Goal: Task Accomplishment & Management: Complete application form

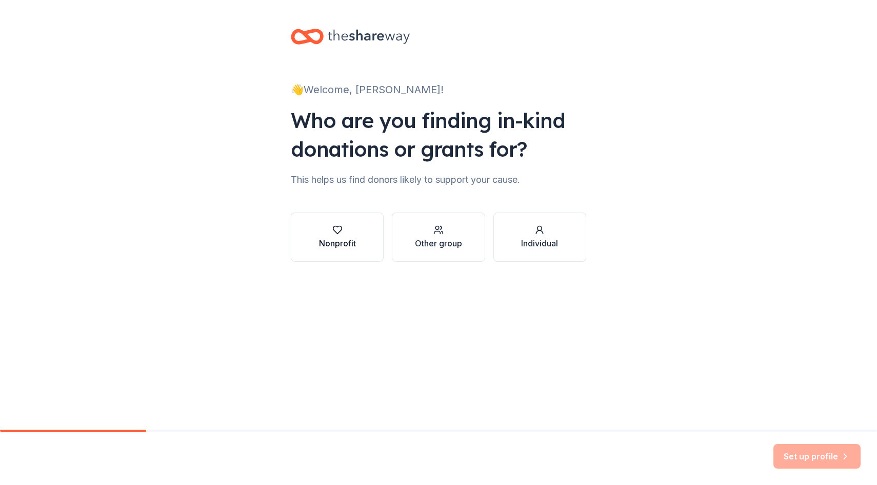
click at [351, 251] on button "Nonprofit" at bounding box center [337, 237] width 93 height 49
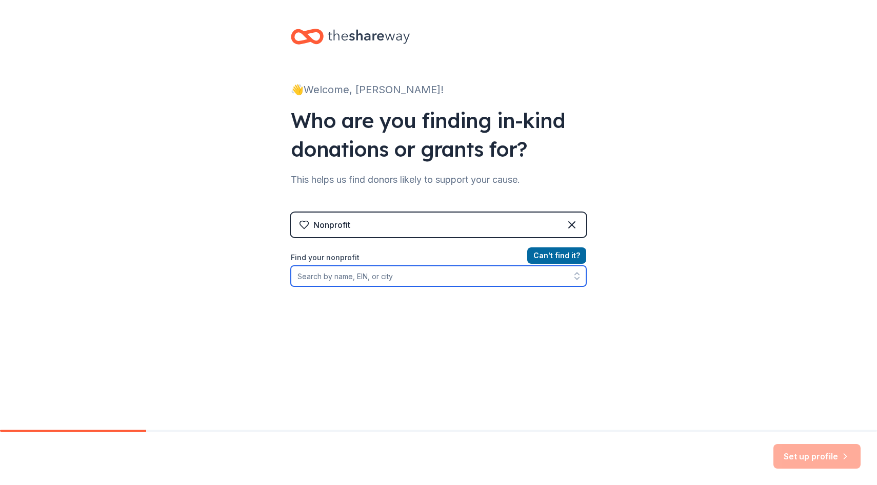
click at [410, 285] on input "Find your nonprofit" at bounding box center [438, 276] width 295 height 21
type input "Dolores Huerta Elementary"
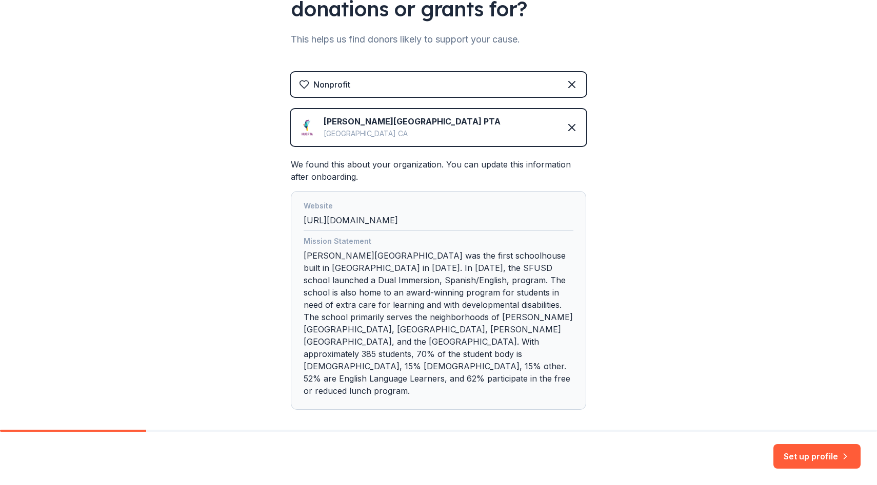
scroll to position [166, 0]
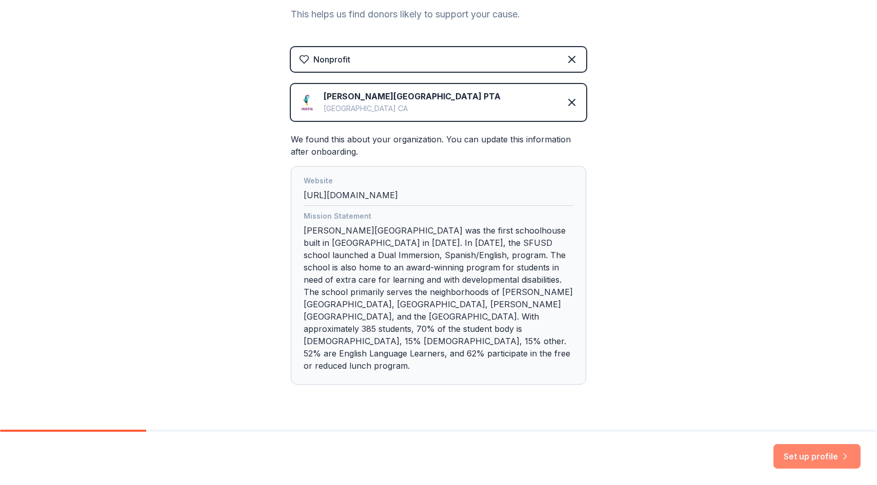
click at [803, 452] on button "Set up profile" at bounding box center [816, 456] width 87 height 25
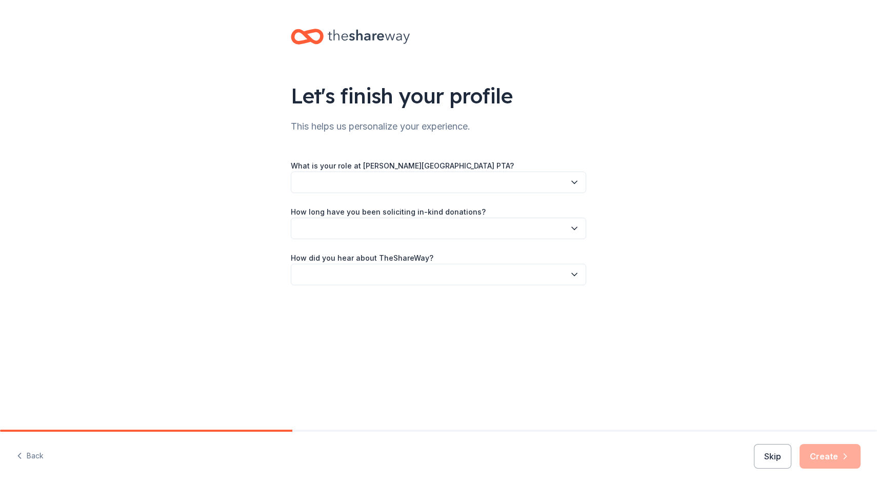
click at [520, 188] on button "button" at bounding box center [438, 183] width 295 height 22
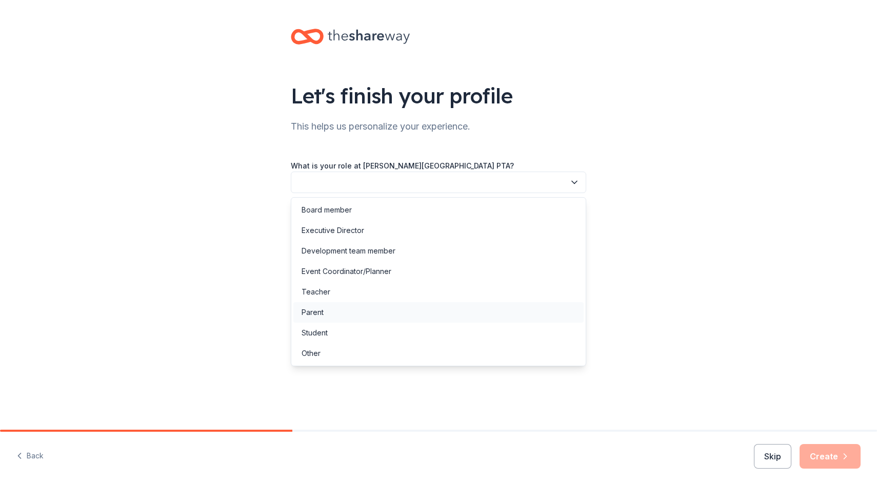
click at [418, 310] on div "Parent" at bounding box center [438, 312] width 290 height 21
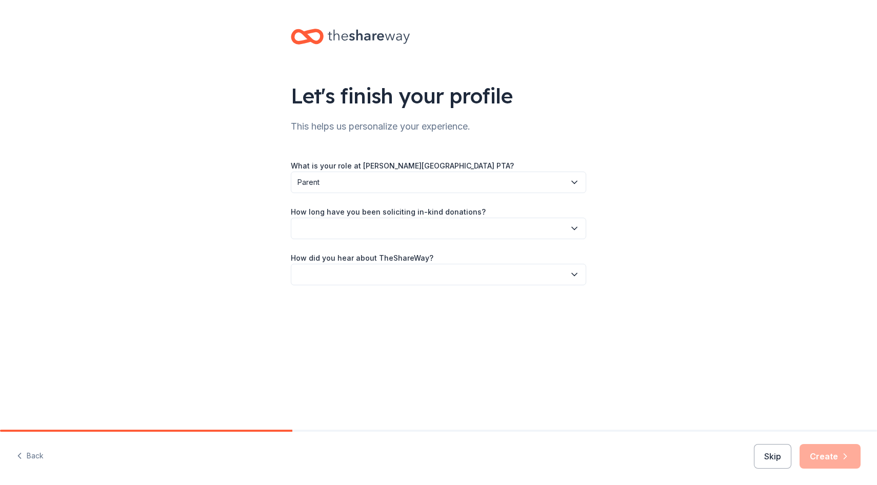
click at [404, 230] on button "button" at bounding box center [438, 229] width 295 height 22
click at [395, 251] on div "This is my first time!" at bounding box center [438, 256] width 290 height 21
click at [393, 270] on button "button" at bounding box center [438, 275] width 295 height 22
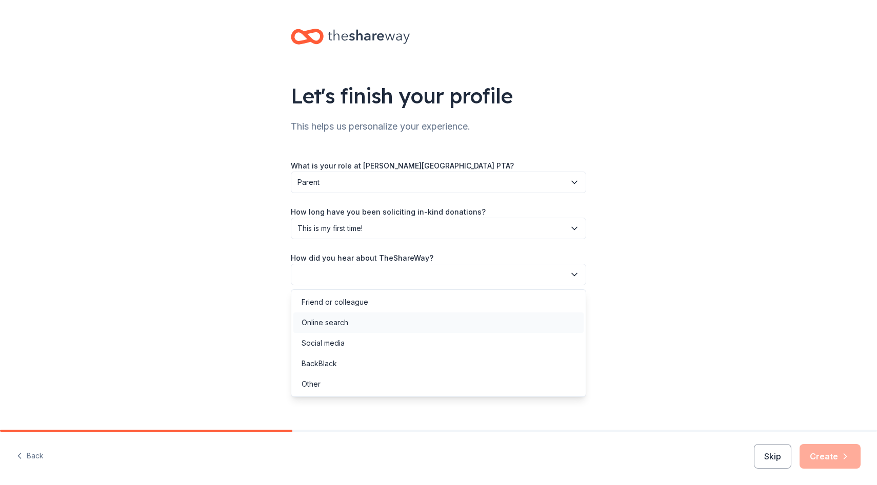
click at [375, 318] on div "Online search" at bounding box center [438, 323] width 290 height 21
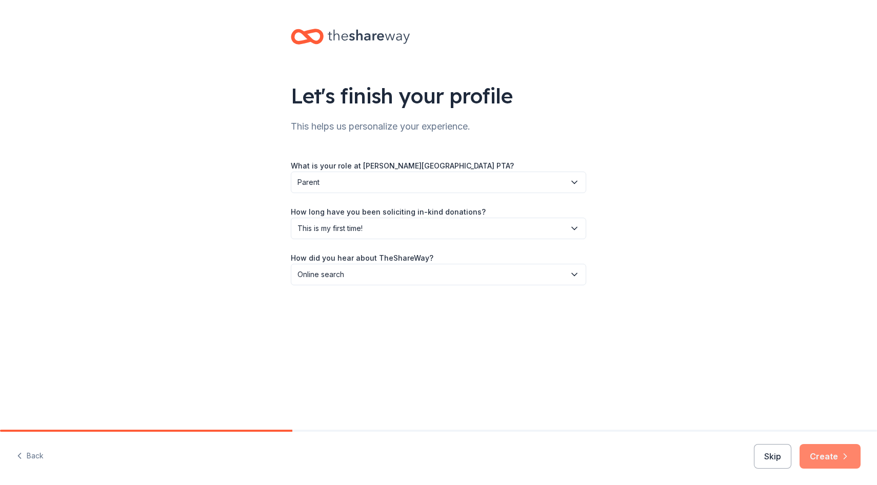
click at [821, 452] on button "Create" at bounding box center [829, 456] width 61 height 25
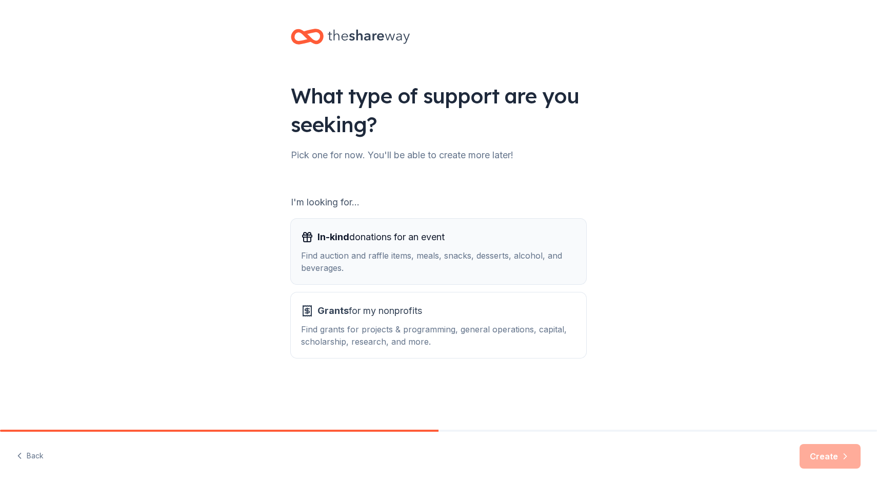
click at [428, 269] on div "Find auction and raffle items, meals, snacks, desserts, alcohol, and beverages." at bounding box center [438, 262] width 275 height 25
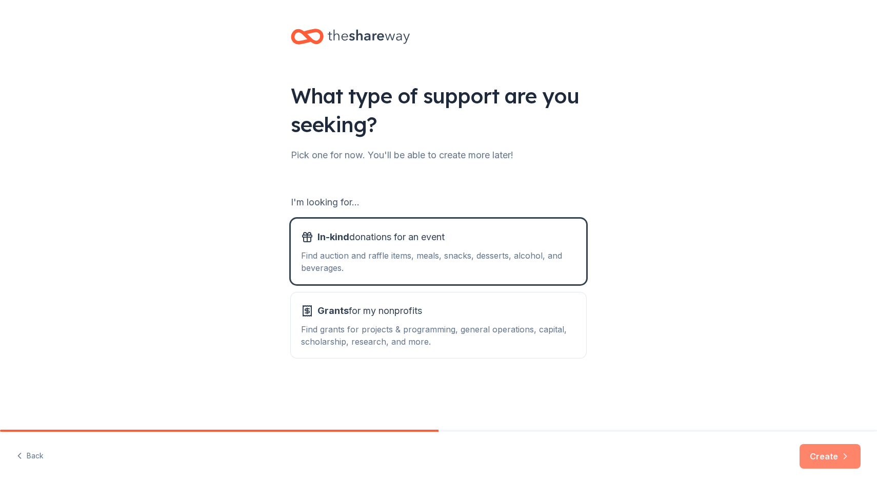
click at [818, 453] on button "Create" at bounding box center [829, 456] width 61 height 25
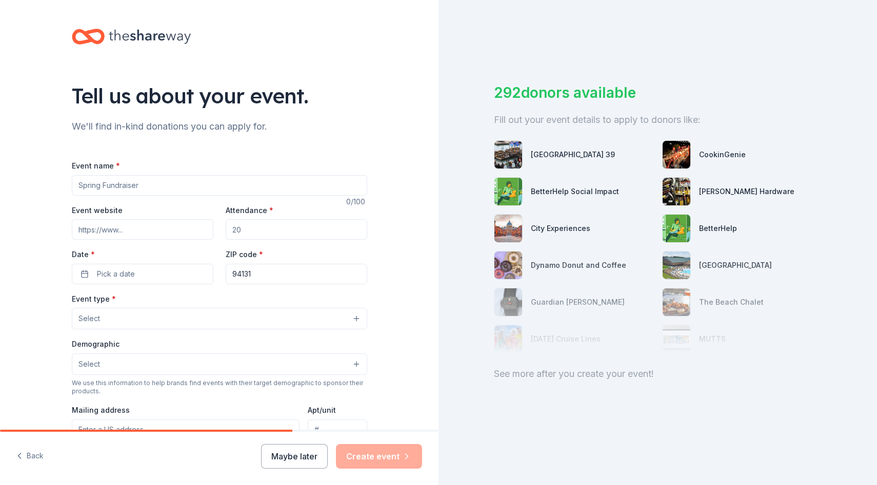
click at [189, 185] on input "Event name *" at bounding box center [219, 185] width 295 height 21
type input "c"
type input "Community Fun Fridays for All"
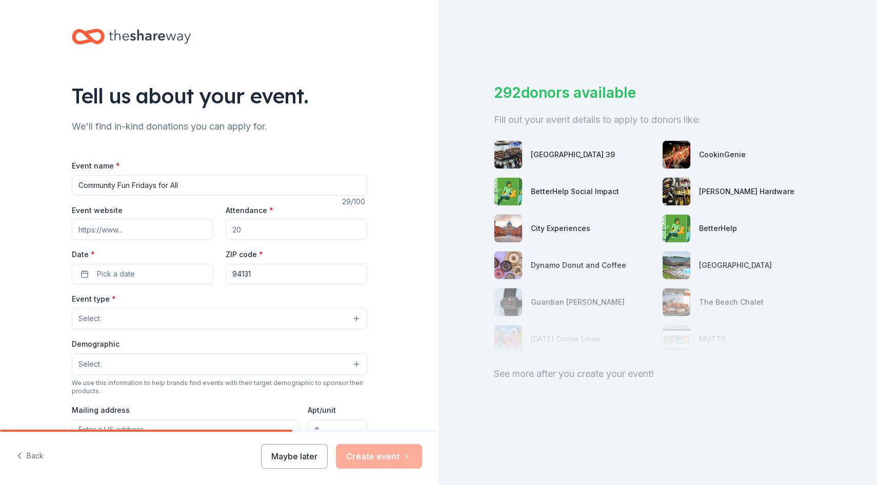
click at [249, 226] on input "Attendance *" at bounding box center [296, 229] width 141 height 21
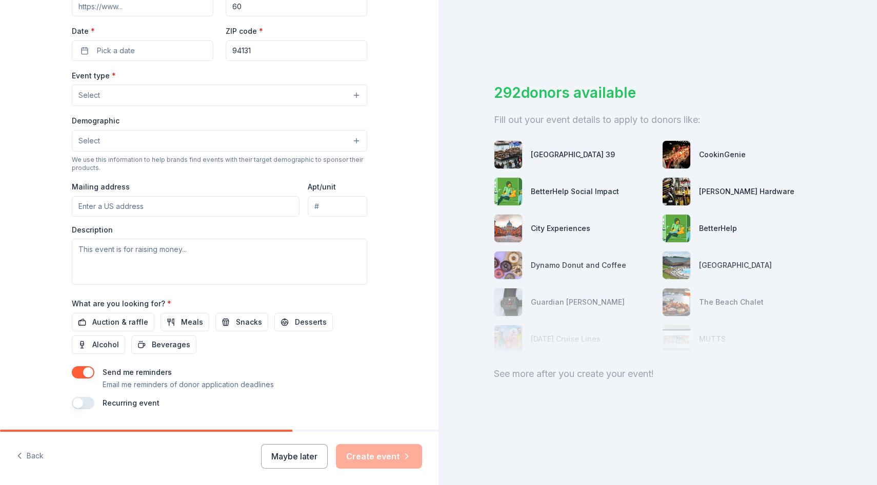
scroll to position [252, 0]
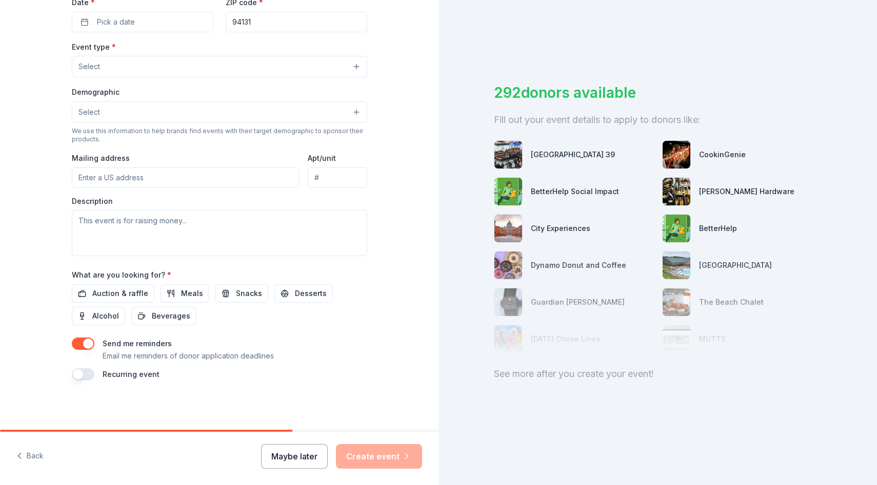
type input "60"
click at [290, 457] on button "Maybe later" at bounding box center [294, 456] width 67 height 25
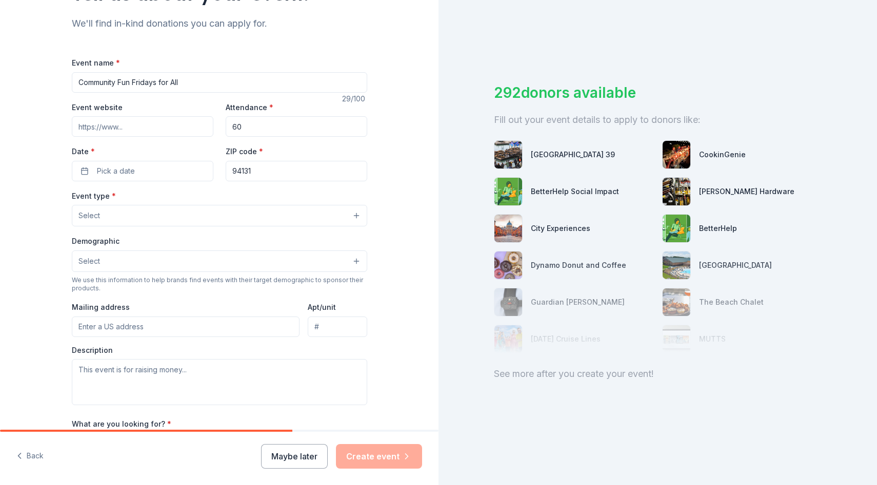
scroll to position [141, 0]
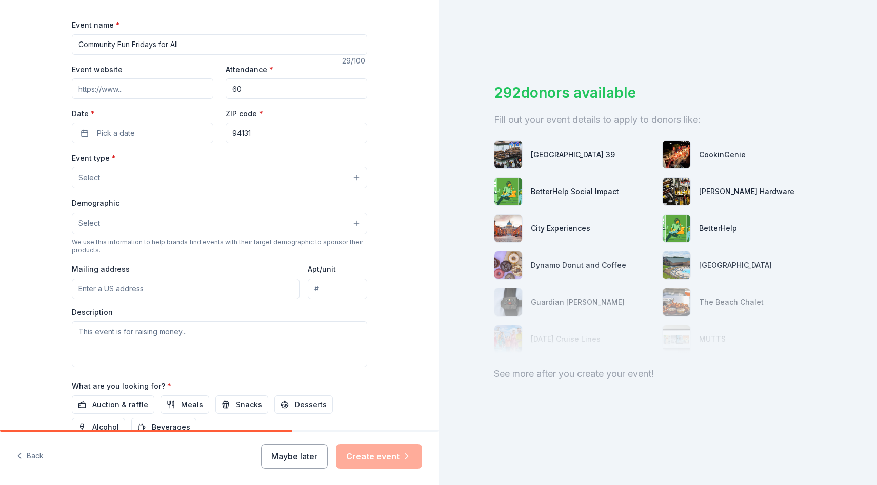
click at [345, 181] on button "Select" at bounding box center [219, 178] width 295 height 22
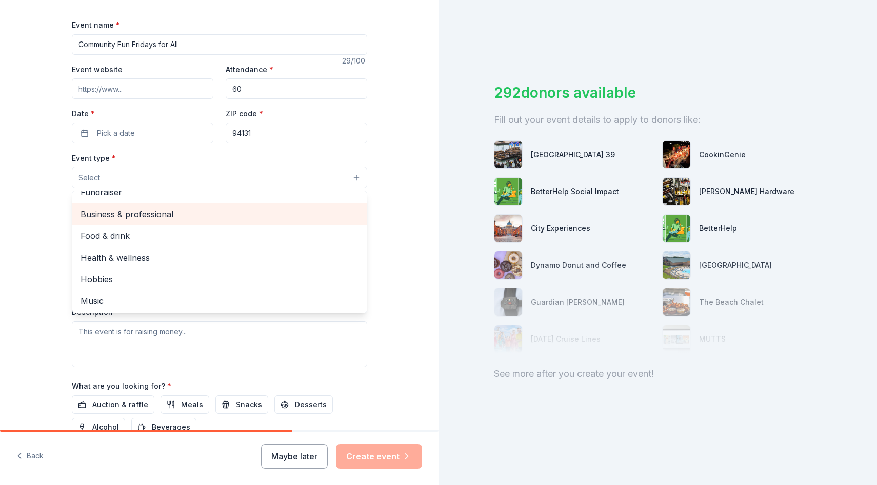
scroll to position [0, 0]
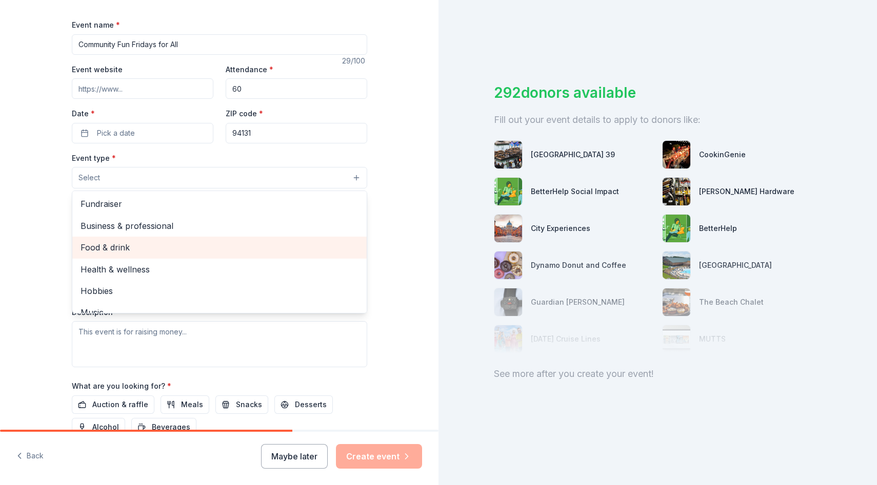
click at [247, 248] on span "Food & drink" at bounding box center [219, 247] width 278 height 13
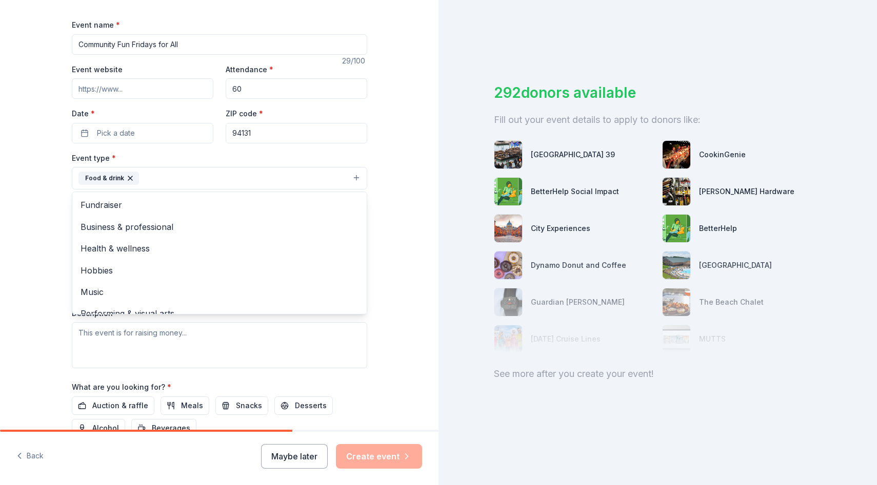
click at [386, 255] on div "Tell us about your event. We'll find in-kind donations you can apply for. Event…" at bounding box center [219, 200] width 438 height 683
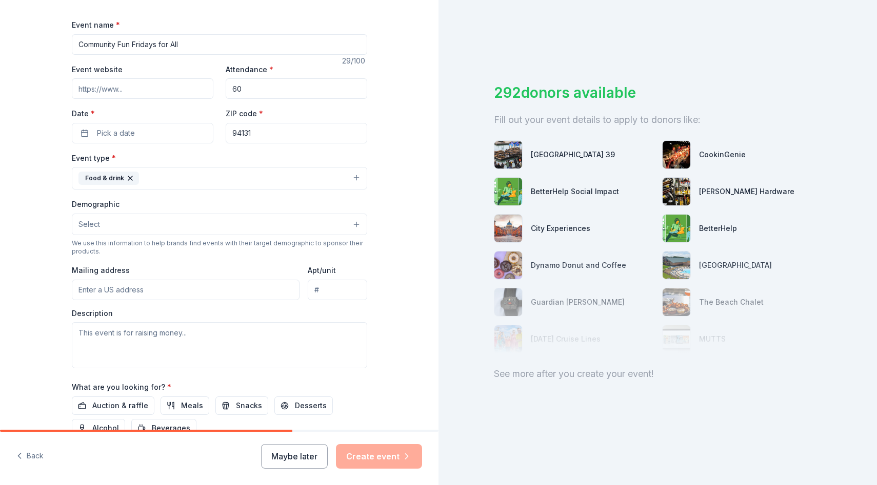
click at [263, 223] on button "Select" at bounding box center [219, 225] width 295 height 22
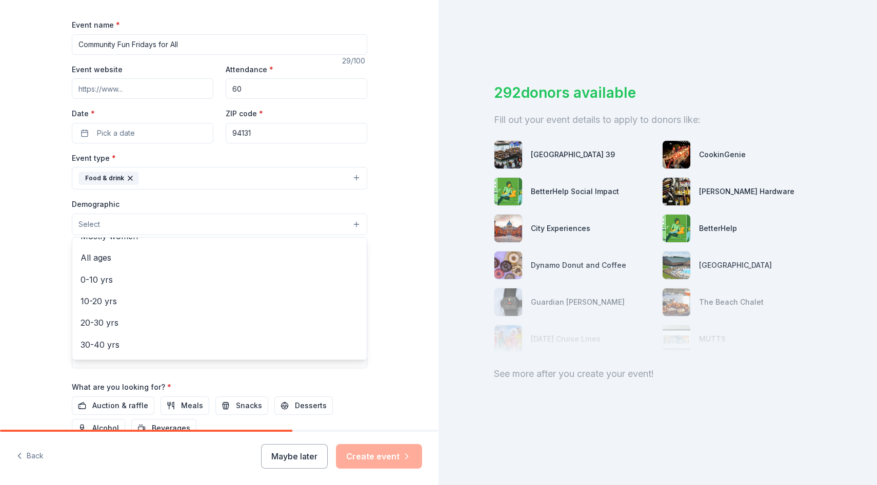
scroll to position [62, 0]
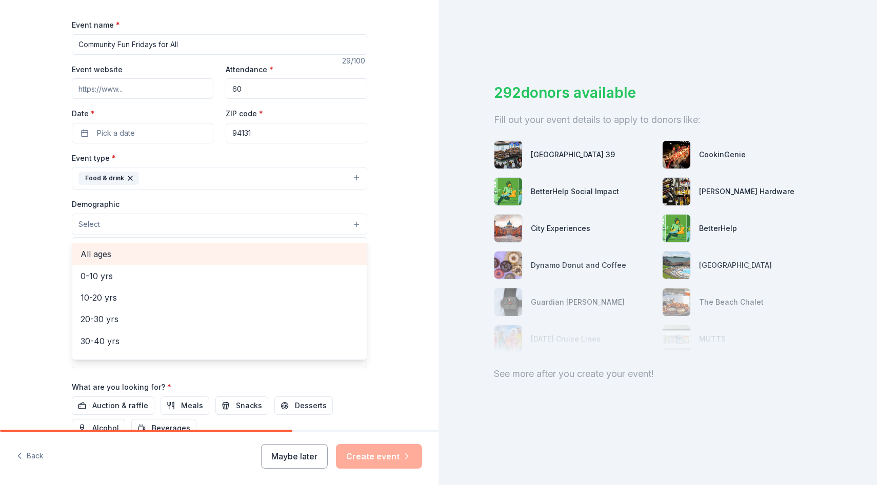
click at [219, 257] on span "All ages" at bounding box center [219, 254] width 278 height 13
click at [391, 245] on div "Tell us about your event. We'll find in-kind donations you can apply for. Event…" at bounding box center [219, 201] width 438 height 684
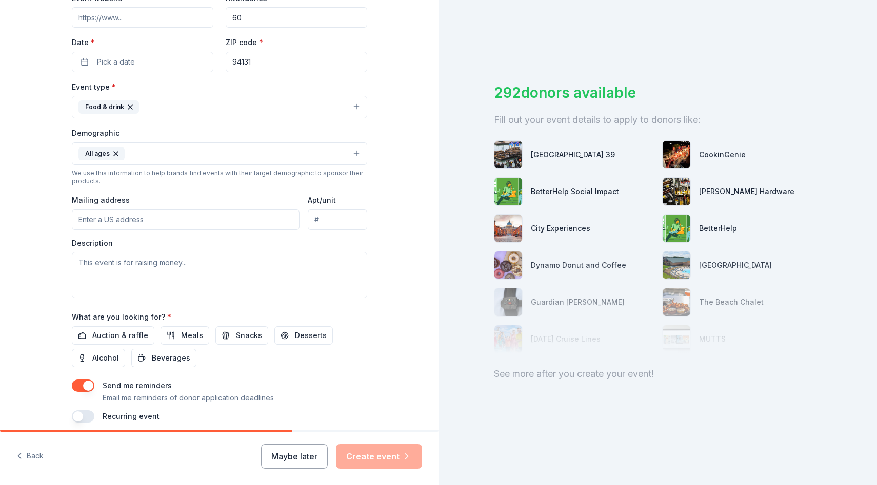
scroll to position [254, 0]
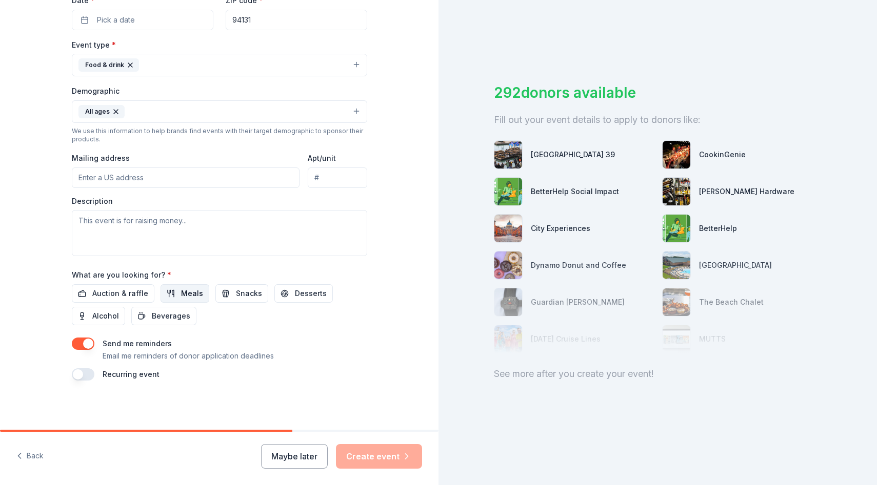
click at [193, 289] on span "Meals" at bounding box center [192, 294] width 22 height 12
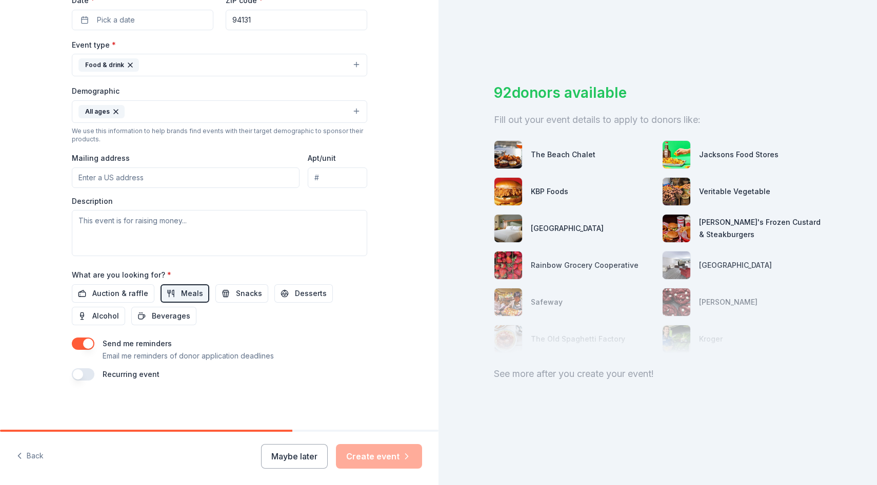
click at [72, 343] on button "button" at bounding box center [83, 344] width 23 height 12
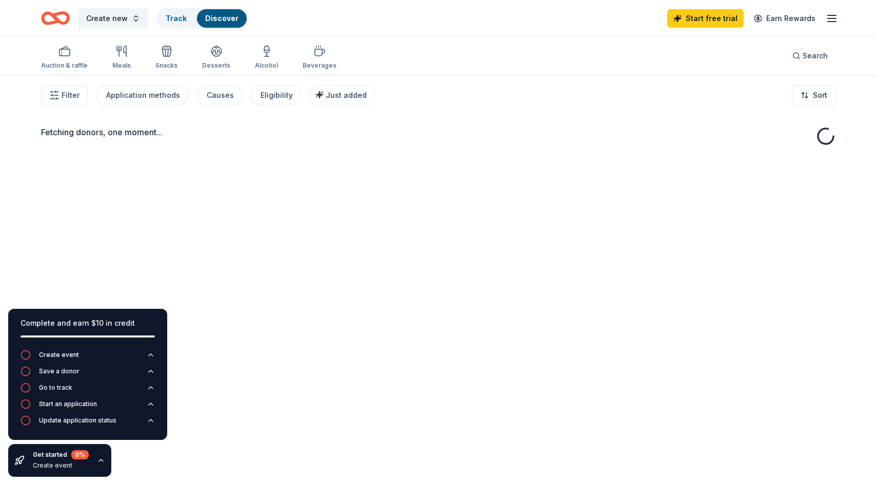
scroll to position [1, 0]
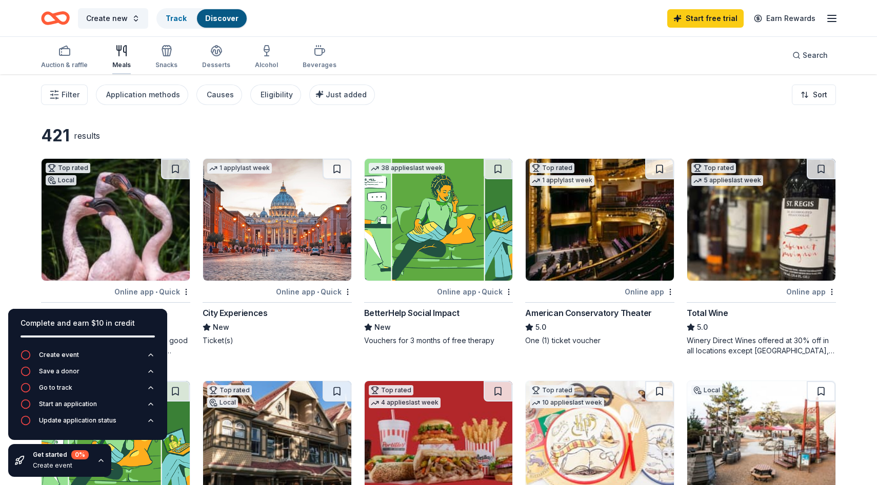
click at [119, 49] on icon "button" at bounding box center [119, 48] width 4 height 5
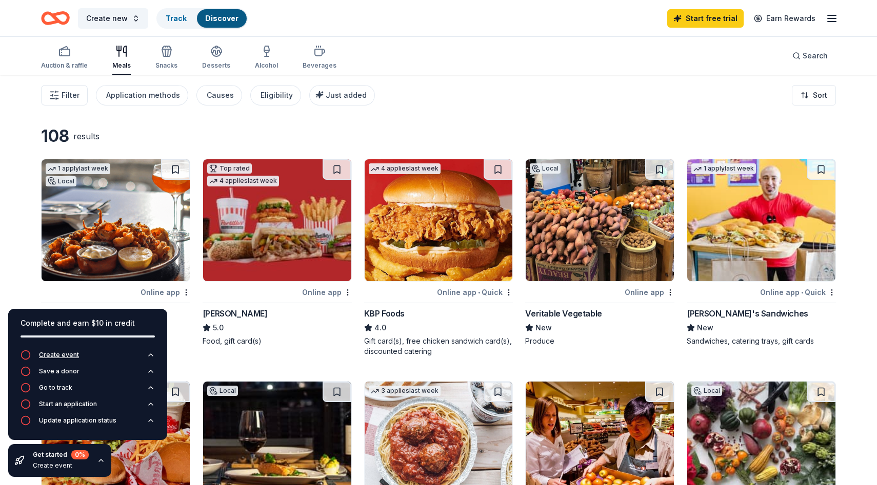
click at [27, 354] on icon "button" at bounding box center [26, 355] width 10 height 10
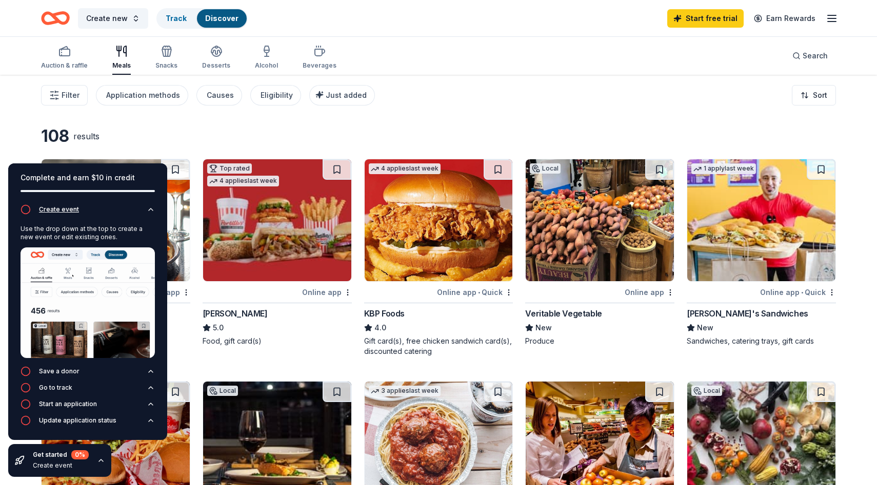
click at [150, 207] on icon "button" at bounding box center [151, 210] width 8 height 8
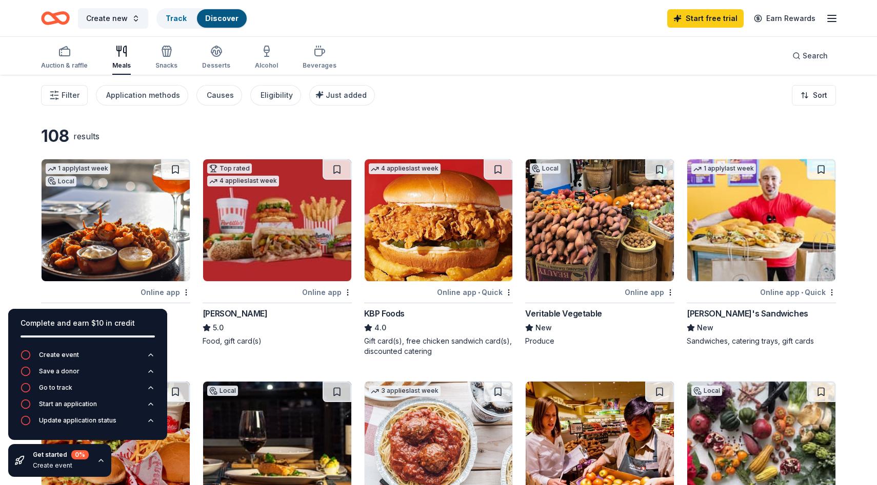
click at [239, 131] on div "108 results" at bounding box center [196, 136] width 311 height 21
click at [100, 462] on icon "button" at bounding box center [101, 461] width 8 height 8
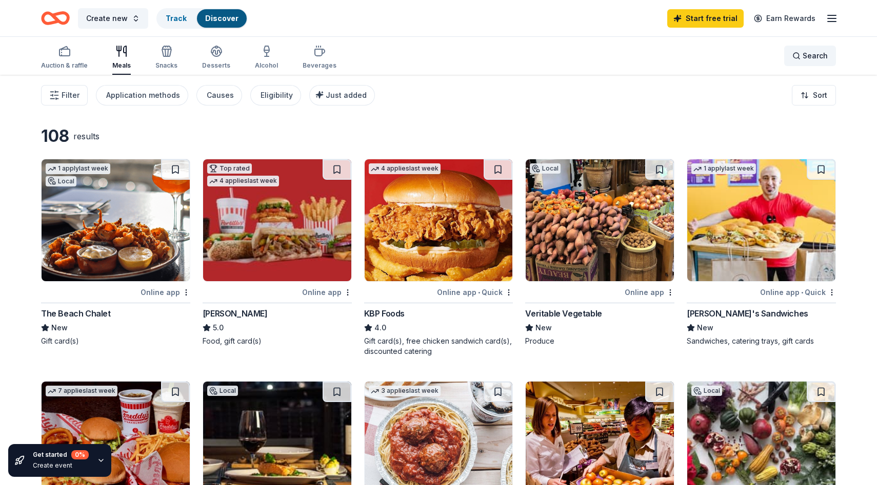
click at [796, 54] on div "Search" at bounding box center [809, 56] width 35 height 12
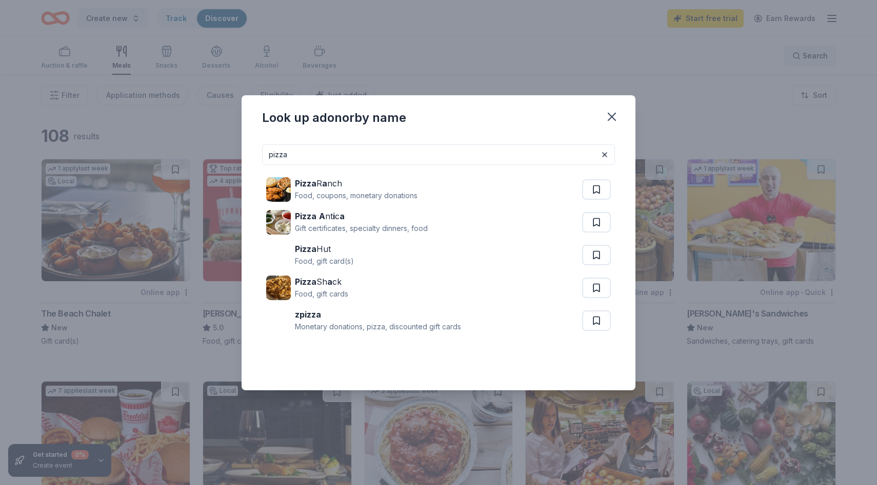
type input "pizza"
click at [607, 116] on icon "button" at bounding box center [611, 117] width 14 height 14
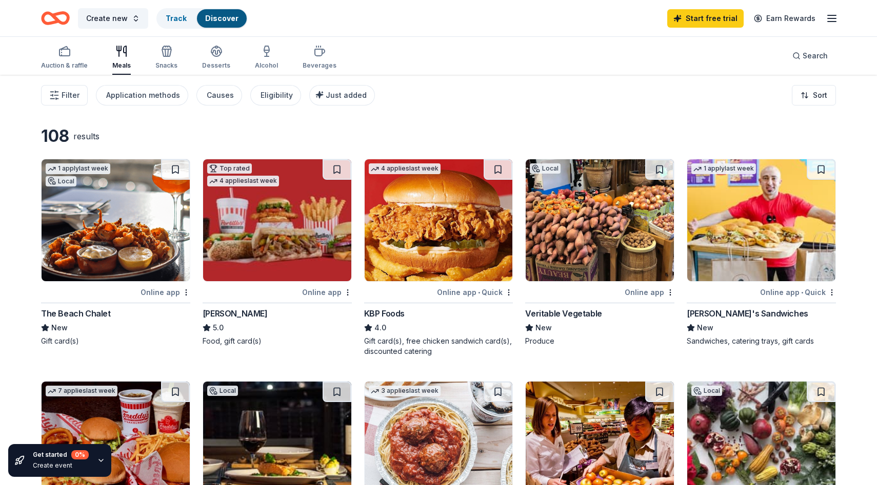
click at [836, 12] on icon "button" at bounding box center [831, 18] width 12 height 12
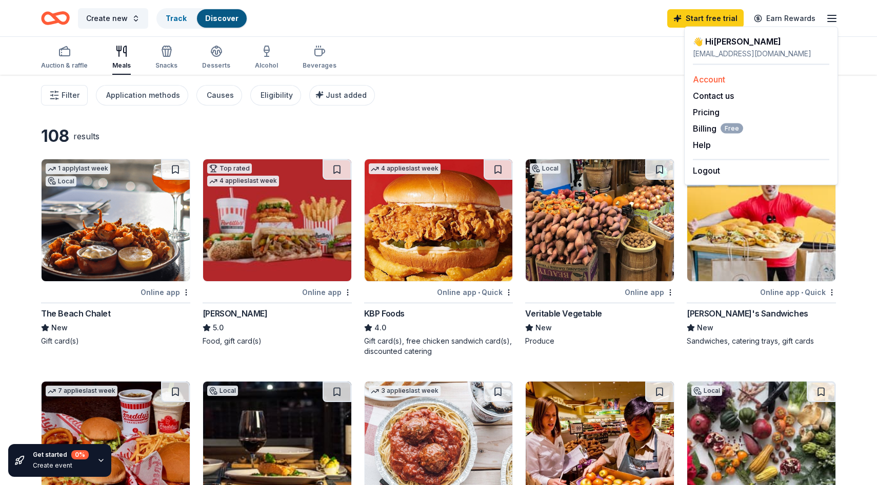
click at [713, 81] on link "Account" at bounding box center [709, 79] width 32 height 10
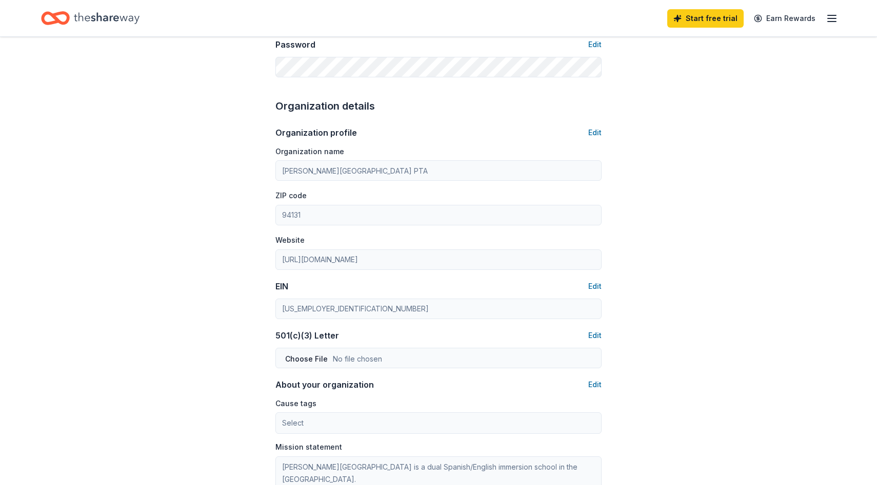
scroll to position [540, 0]
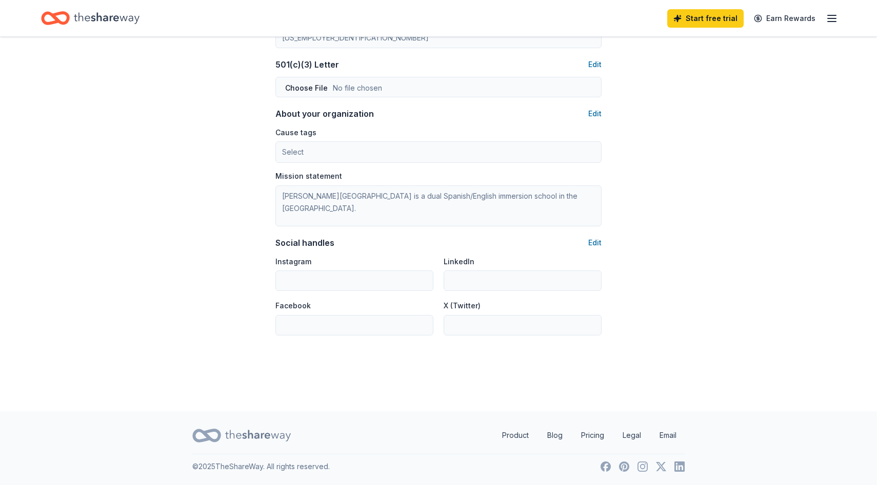
click at [830, 16] on icon "button" at bounding box center [831, 18] width 12 height 12
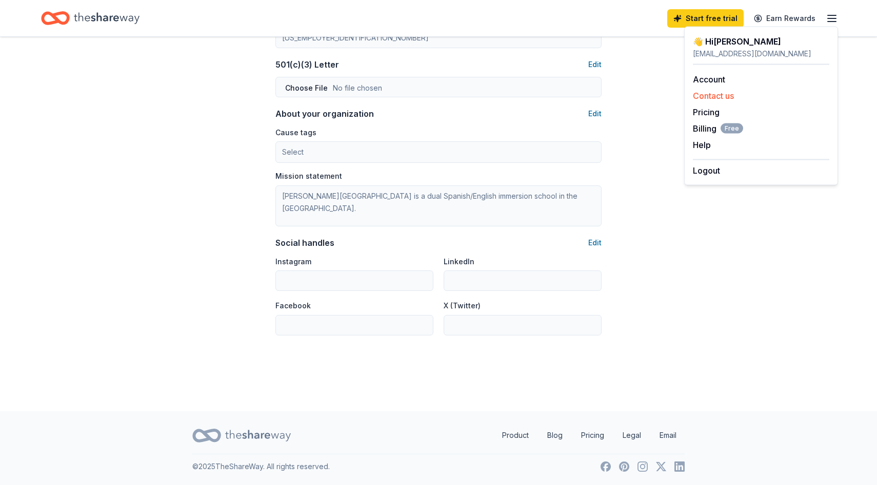
click at [717, 93] on button "Contact us" at bounding box center [713, 96] width 41 height 12
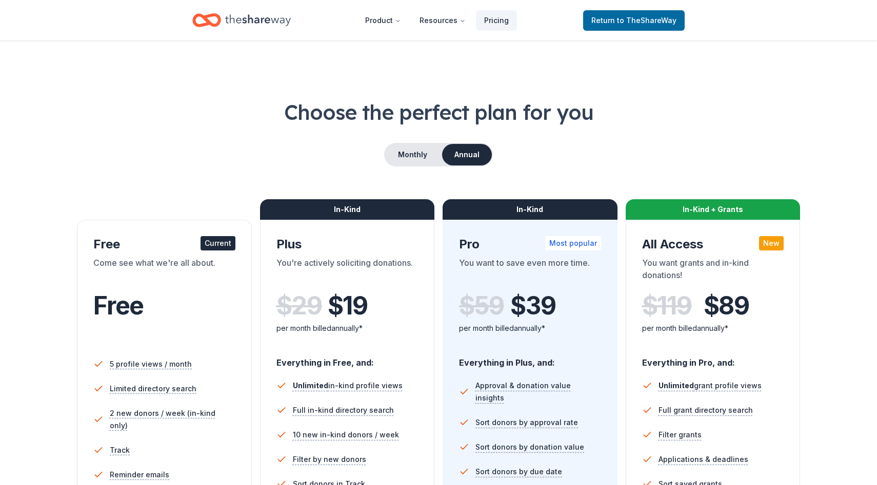
scroll to position [134, 0]
